Goal: Transaction & Acquisition: Download file/media

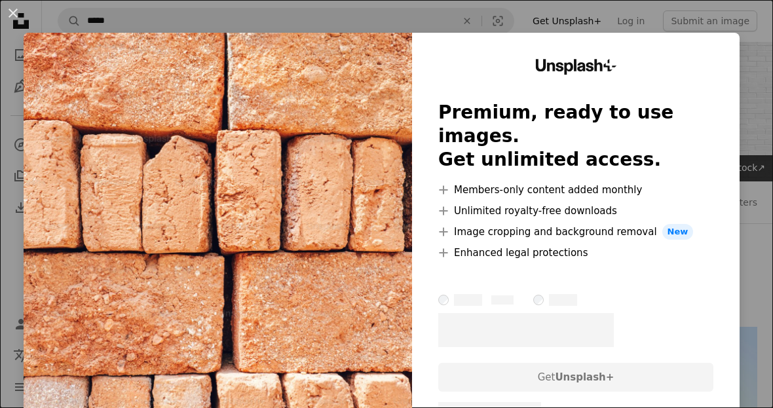
scroll to position [168, 0]
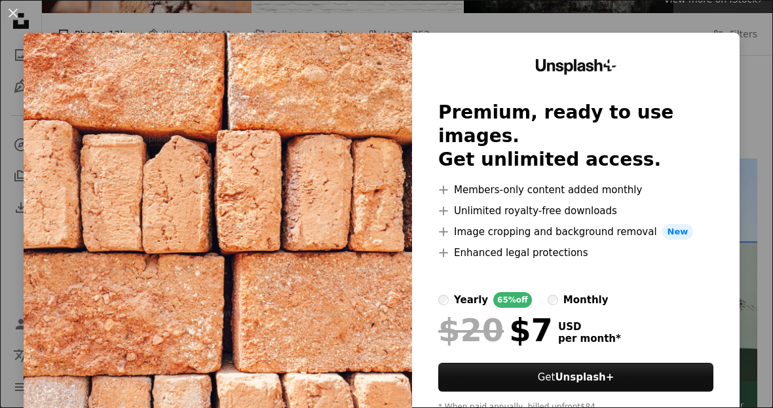
click at [132, 338] on img at bounding box center [218, 241] width 388 height 416
click at [16, 18] on button "An X shape" at bounding box center [13, 13] width 16 height 16
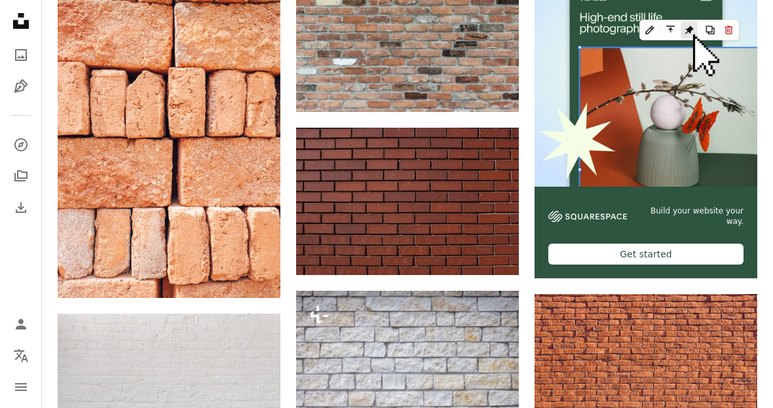
scroll to position [363, 0]
click at [495, 251] on icon "Download" at bounding box center [492, 250] width 9 height 9
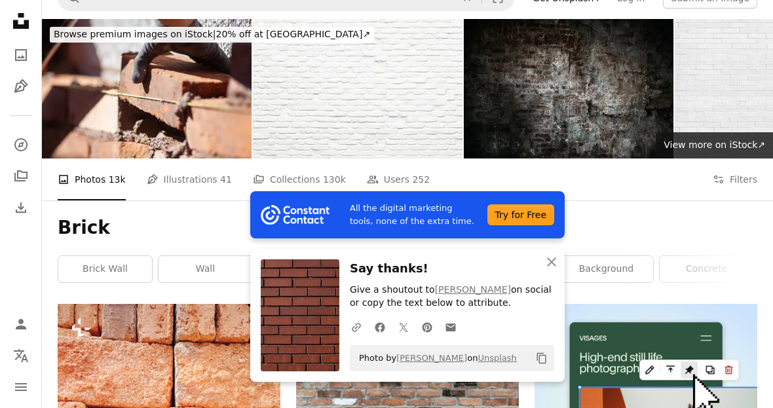
scroll to position [0, 0]
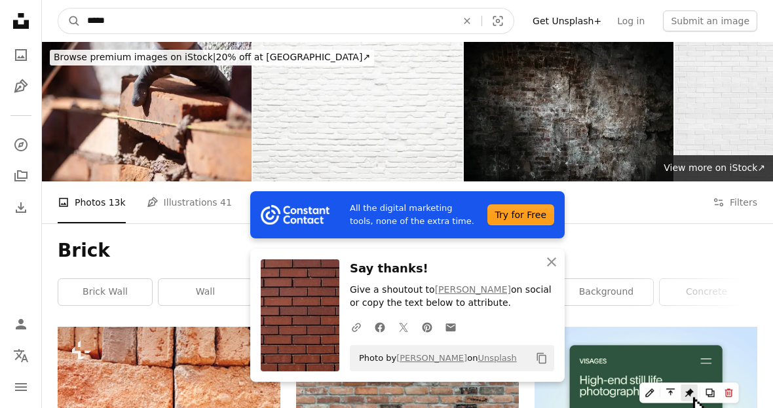
click at [116, 22] on input "*****" at bounding box center [267, 21] width 372 height 25
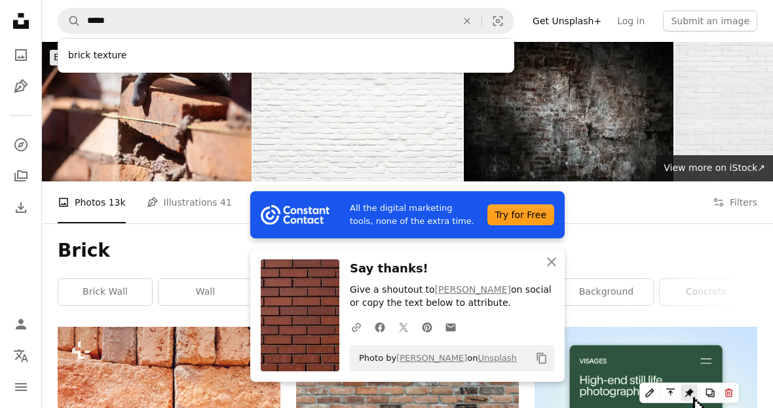
click at [481, 25] on icon "An X shape" at bounding box center [466, 21] width 29 height 10
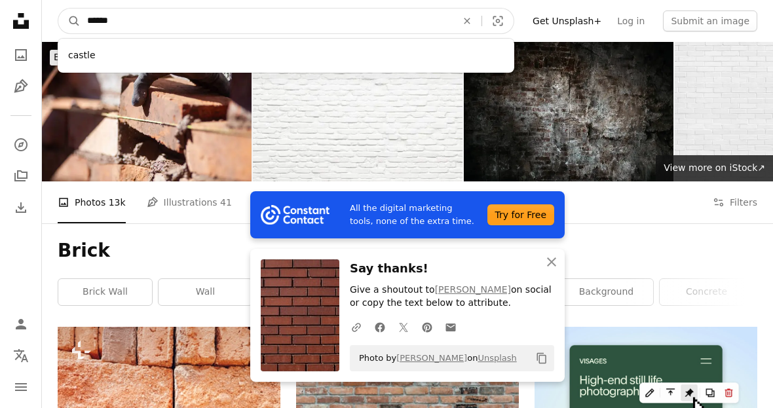
type input "******"
click at [69, 21] on button "A magnifying glass" at bounding box center [69, 21] width 22 height 25
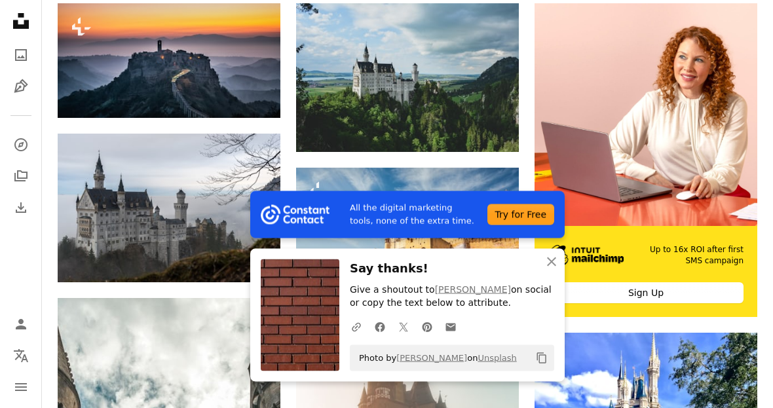
click at [550, 266] on icon "button" at bounding box center [551, 261] width 9 height 9
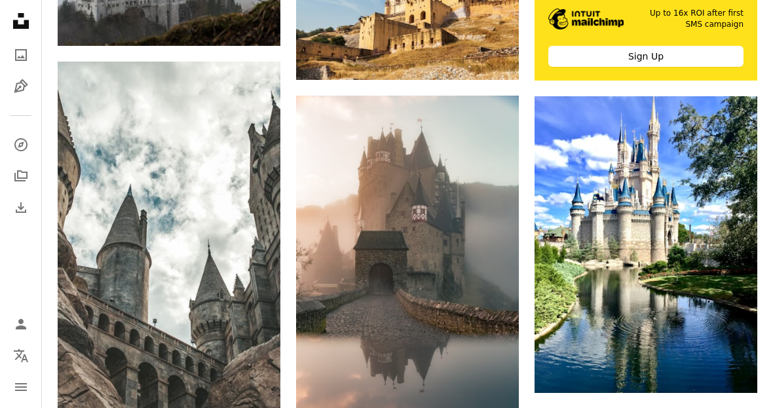
scroll to position [560, 0]
click at [739, 367] on link "Arrow pointing down" at bounding box center [731, 369] width 26 height 21
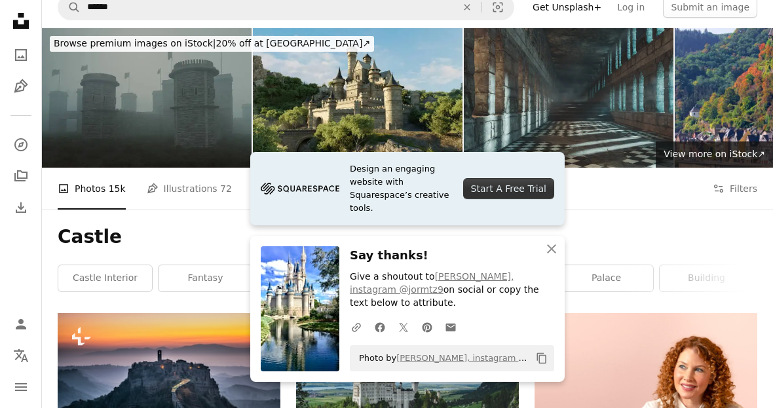
scroll to position [0, 0]
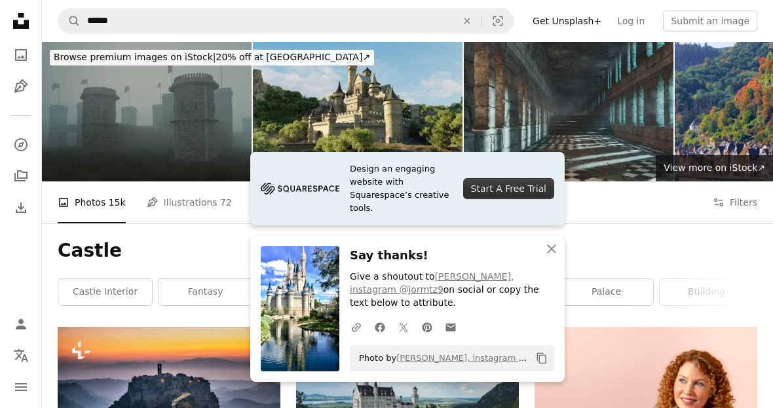
click at [478, 21] on icon "An X shape" at bounding box center [466, 21] width 29 height 10
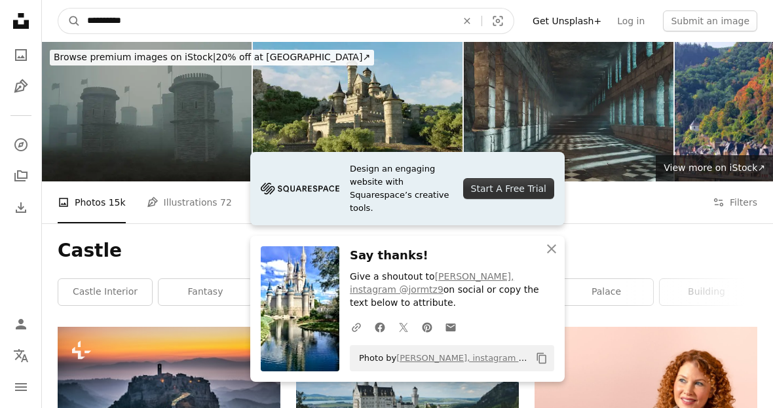
type input "**********"
click at [69, 21] on button "A magnifying glass" at bounding box center [69, 21] width 22 height 25
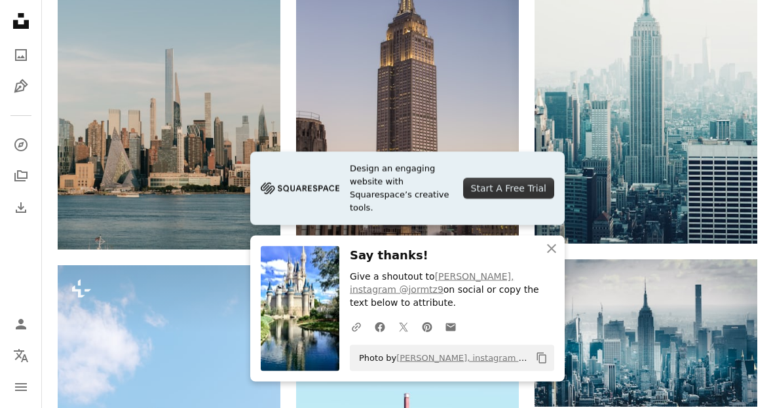
scroll to position [903, 0]
click at [493, 234] on link "Arrow pointing down" at bounding box center [492, 227] width 26 height 21
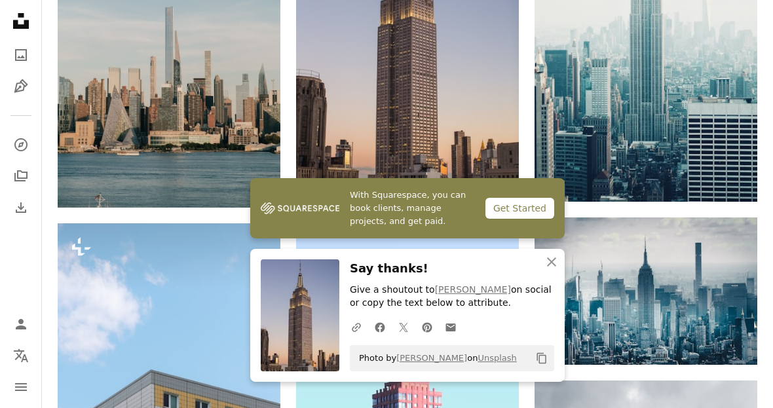
click at [551, 275] on button "An X shape Close" at bounding box center [551, 262] width 26 height 26
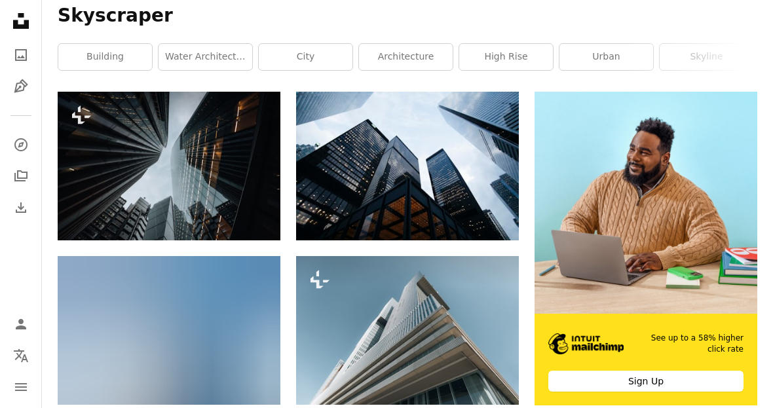
scroll to position [0, 0]
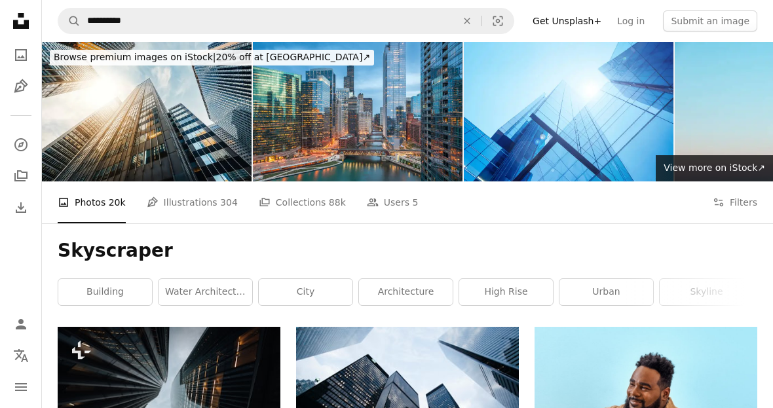
click at [474, 24] on icon "An X shape" at bounding box center [466, 21] width 29 height 10
